Goal: Information Seeking & Learning: Learn about a topic

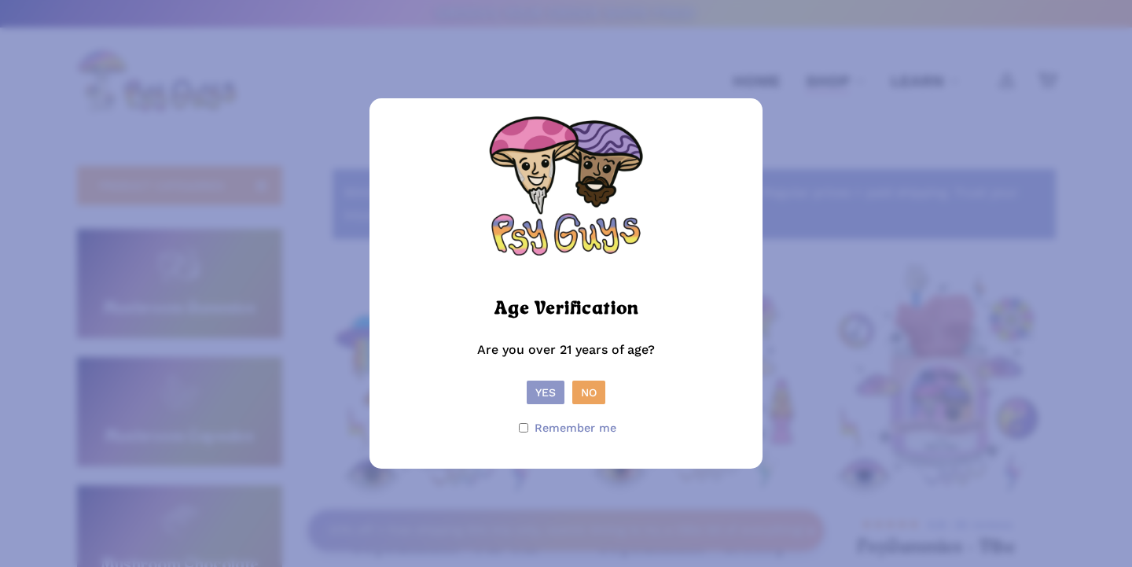
click at [548, 390] on button "Yes" at bounding box center [546, 393] width 38 height 24
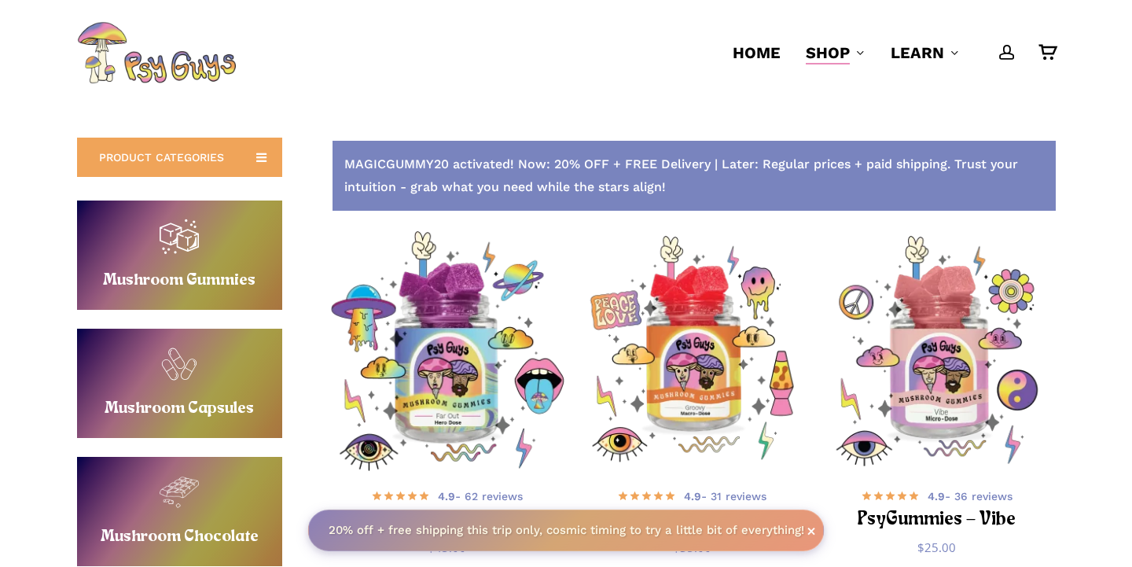
scroll to position [28, 0]
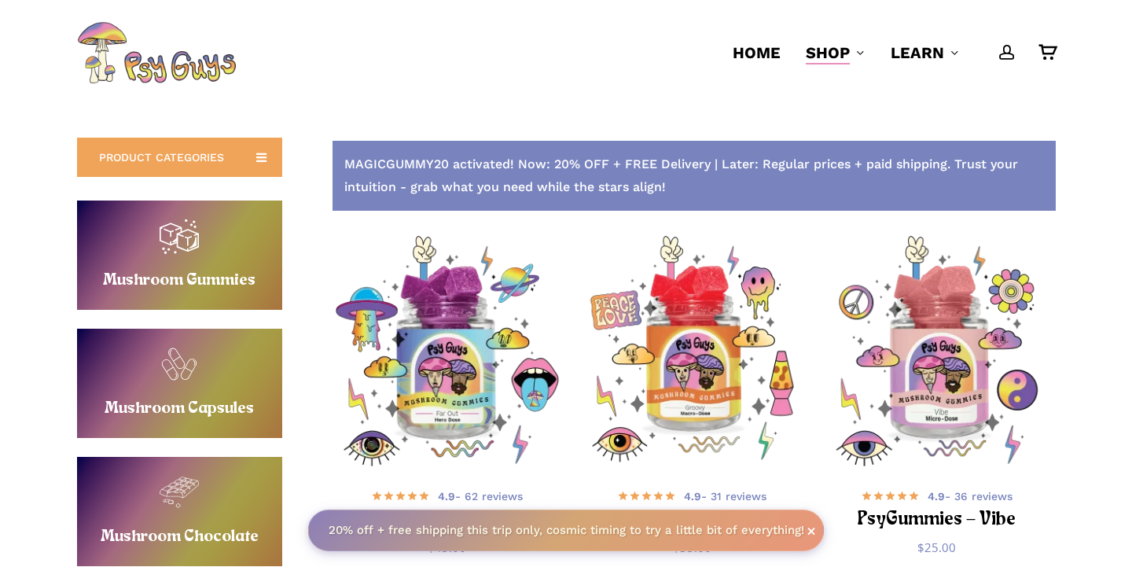
click at [178, 260] on link "Buy Mushroom Gummies" at bounding box center [179, 254] width 205 height 109
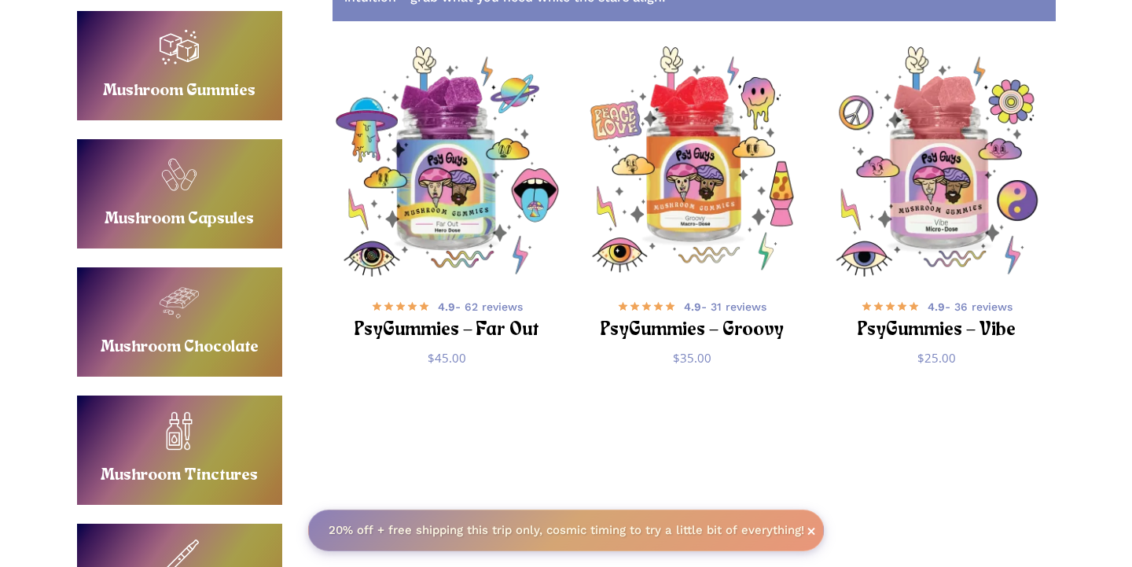
scroll to position [228, 0]
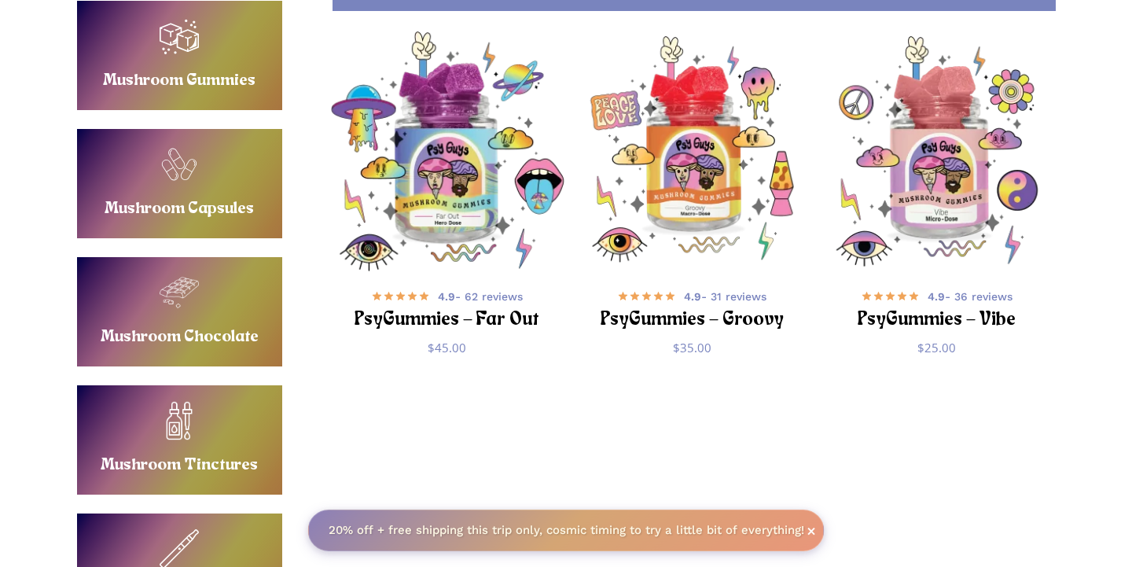
click at [443, 215] on img "PsyGummies - Far Out" at bounding box center [447, 151] width 239 height 239
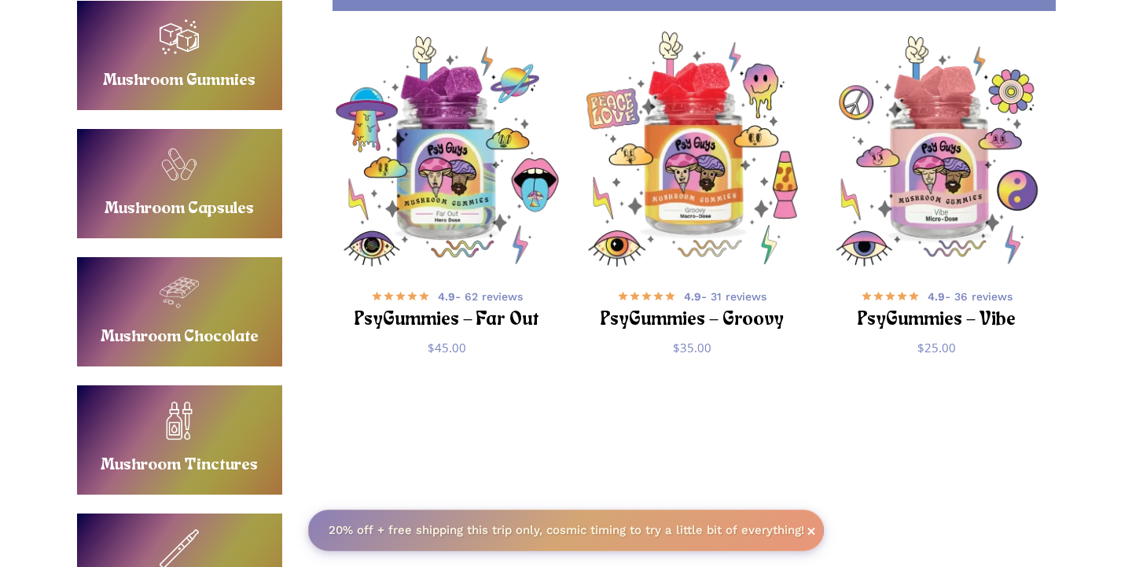
click at [716, 177] on img "PsyGummies - Groovy" at bounding box center [691, 151] width 239 height 239
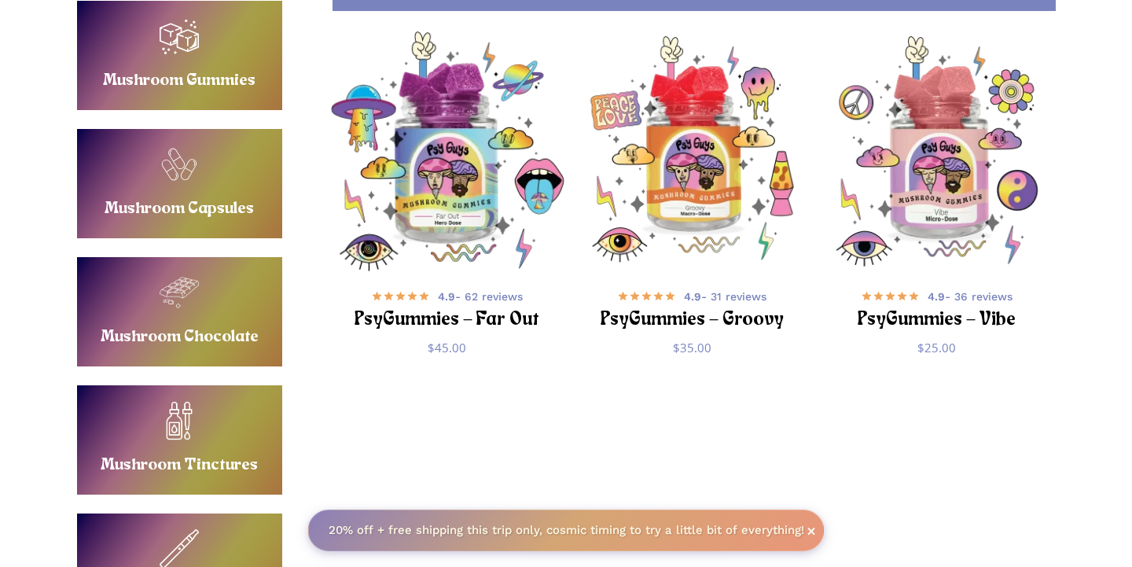
click at [455, 233] on img "PsyGummies - Far Out" at bounding box center [447, 151] width 239 height 239
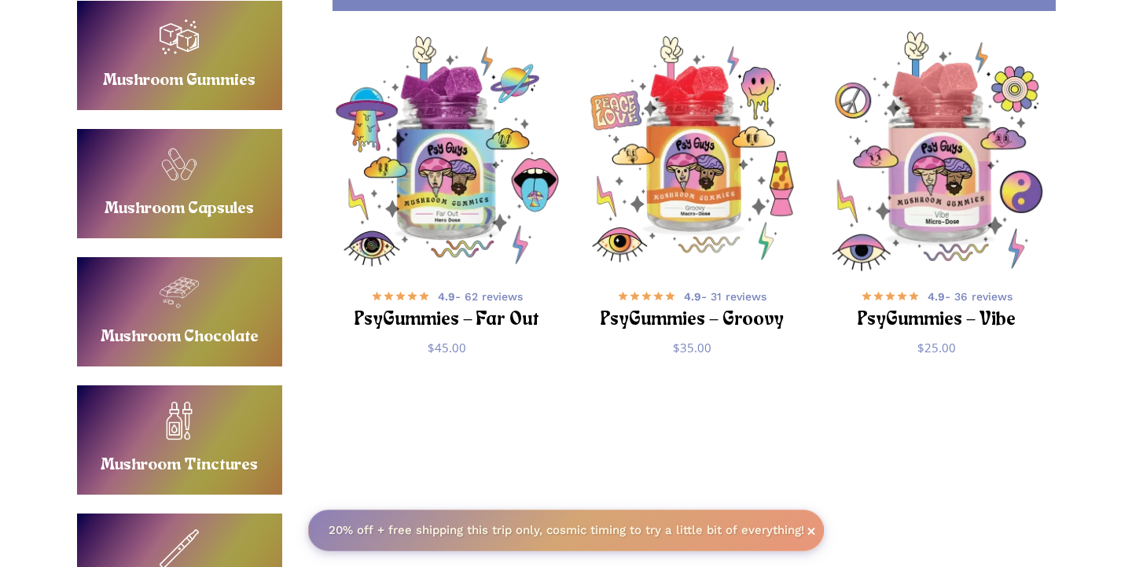
click at [954, 167] on img "PsyGummies - Vibe" at bounding box center [937, 151] width 239 height 239
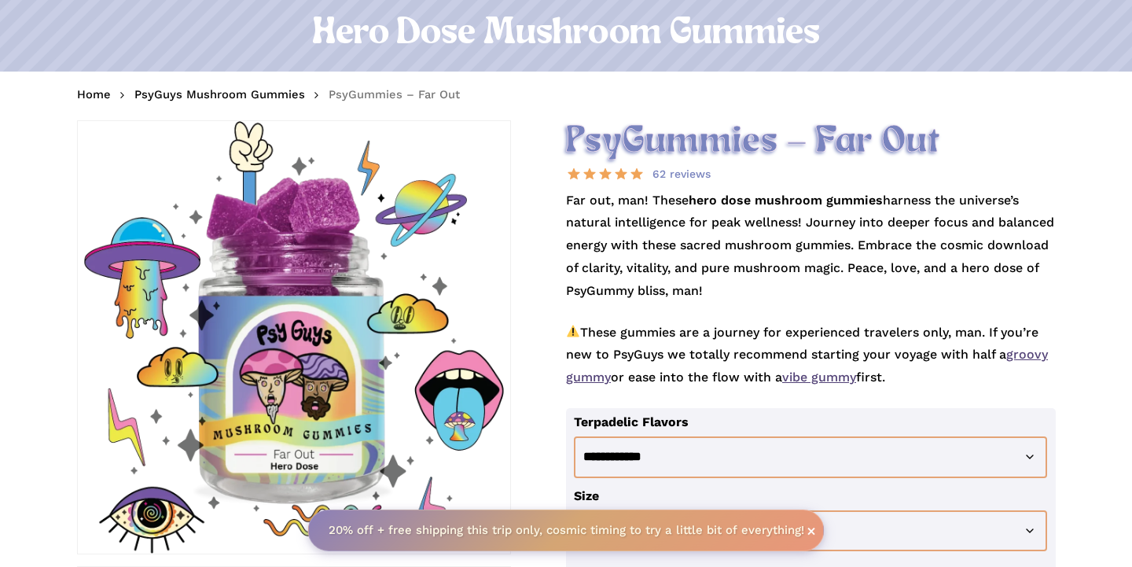
scroll to position [144, 0]
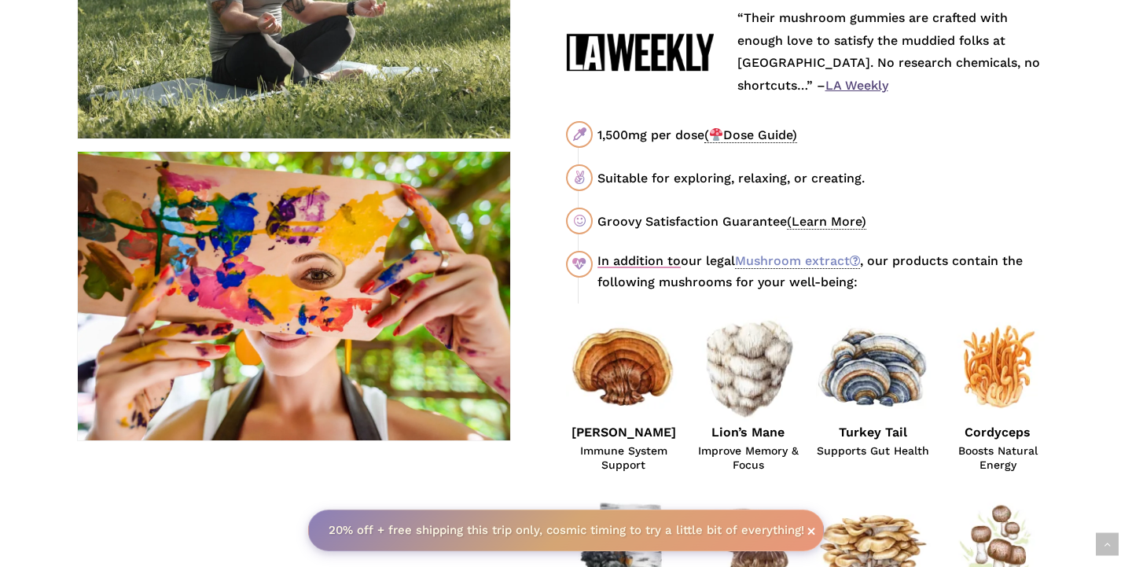
scroll to position [856, 0]
click at [811, 252] on link "Mushroom extract" at bounding box center [797, 260] width 125 height 16
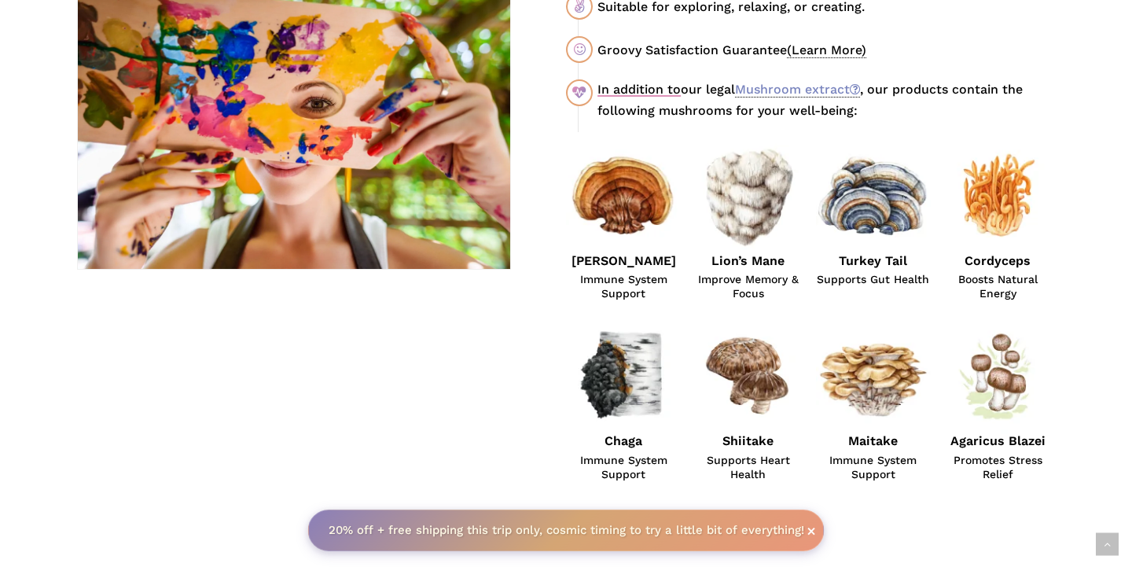
scroll to position [1028, 0]
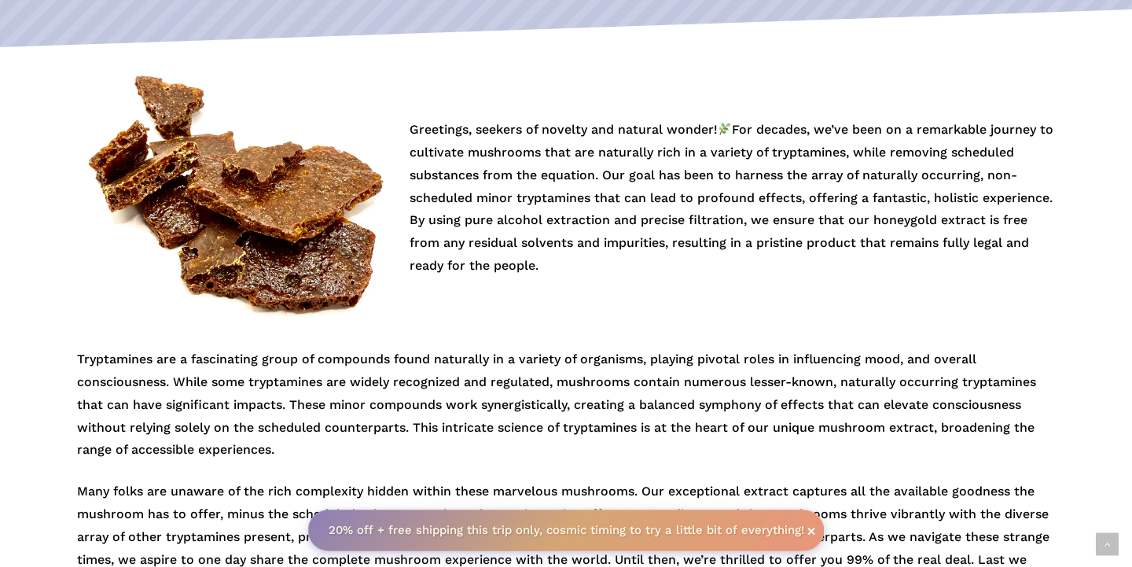
scroll to position [319, 0]
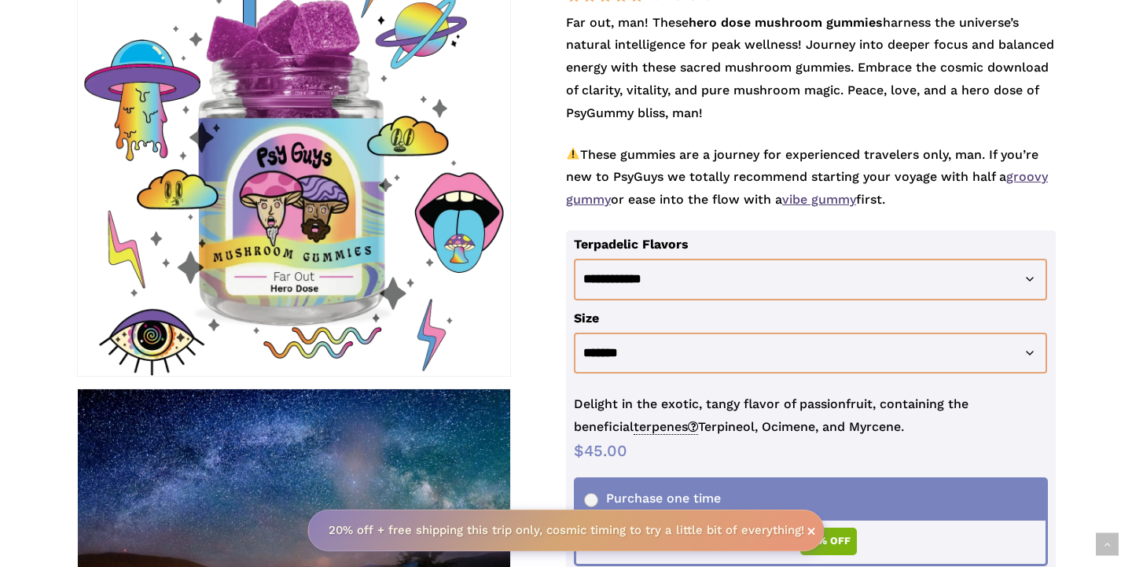
scroll to position [316, 0]
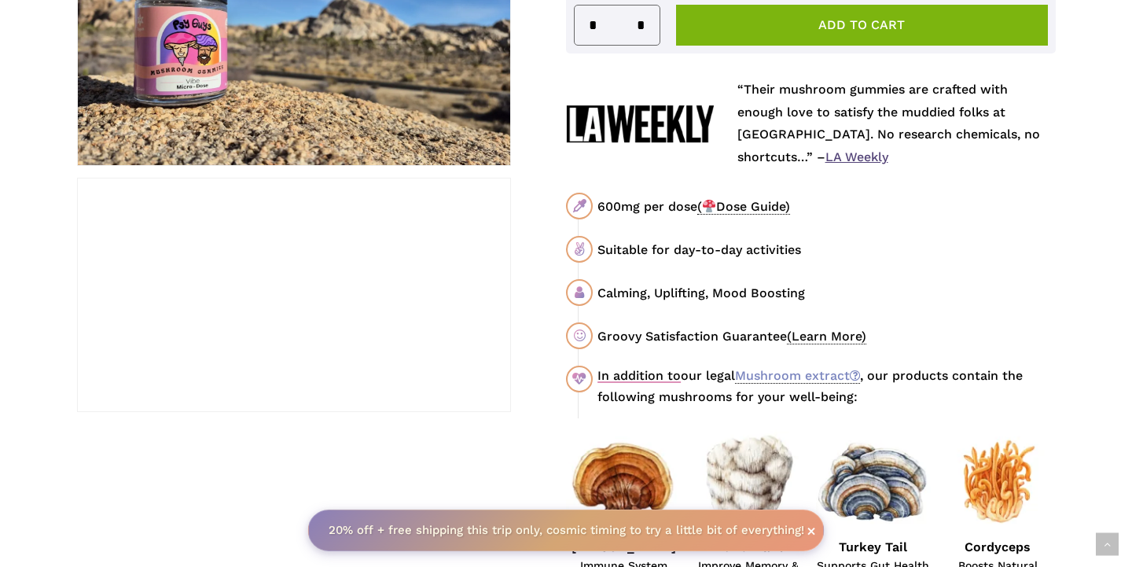
scroll to position [800, 0]
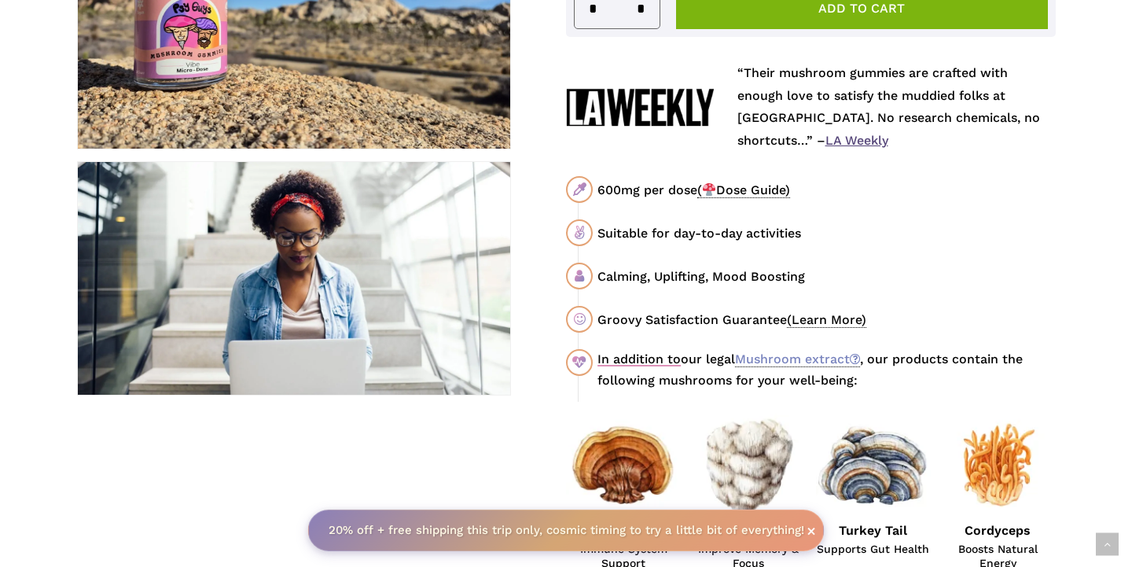
click at [767, 182] on span "( Dose Guide)" at bounding box center [743, 190] width 93 height 16
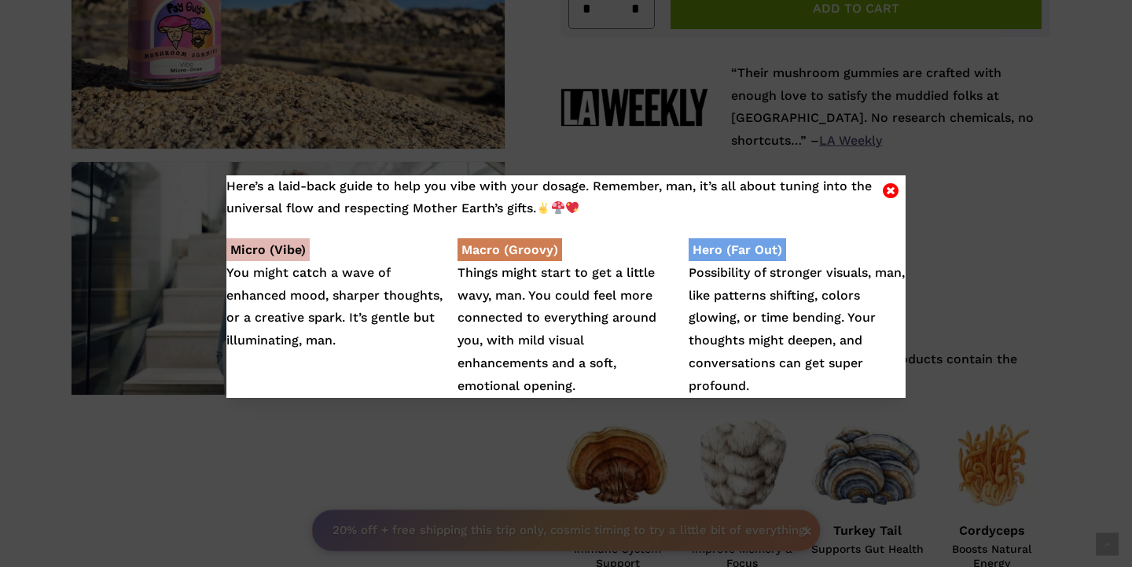
click at [890, 189] on icon "Close" at bounding box center [891, 190] width 16 height 19
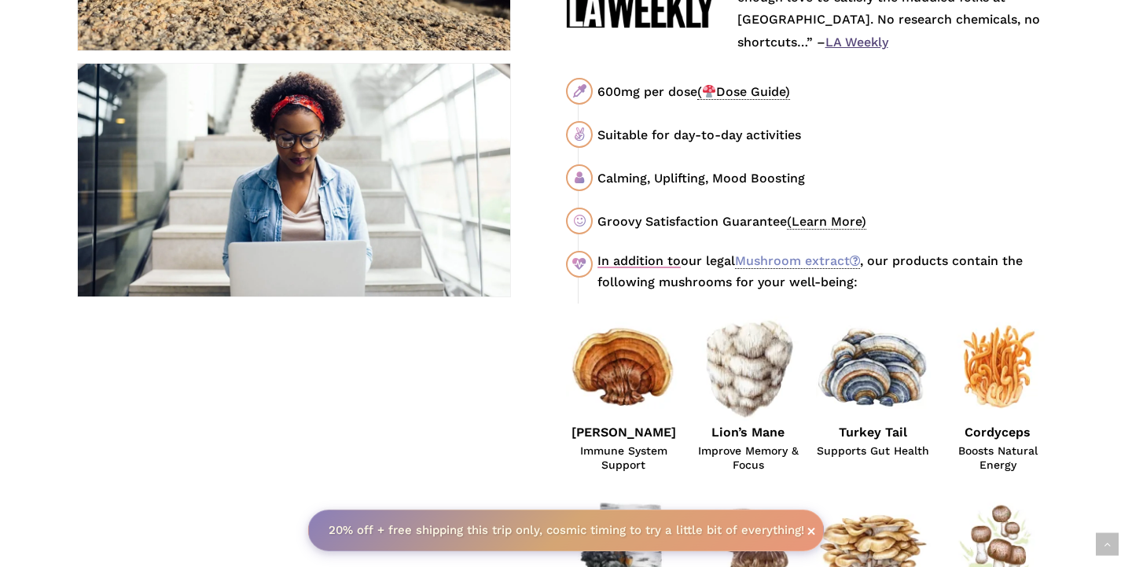
scroll to position [900, 0]
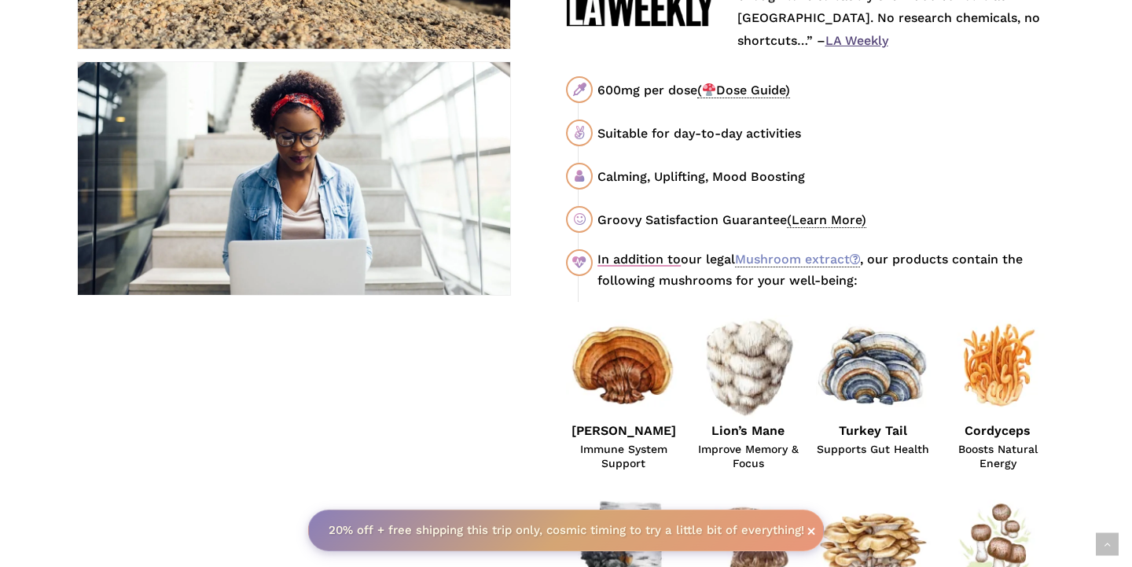
click at [827, 212] on span "(Learn More)" at bounding box center [826, 220] width 79 height 16
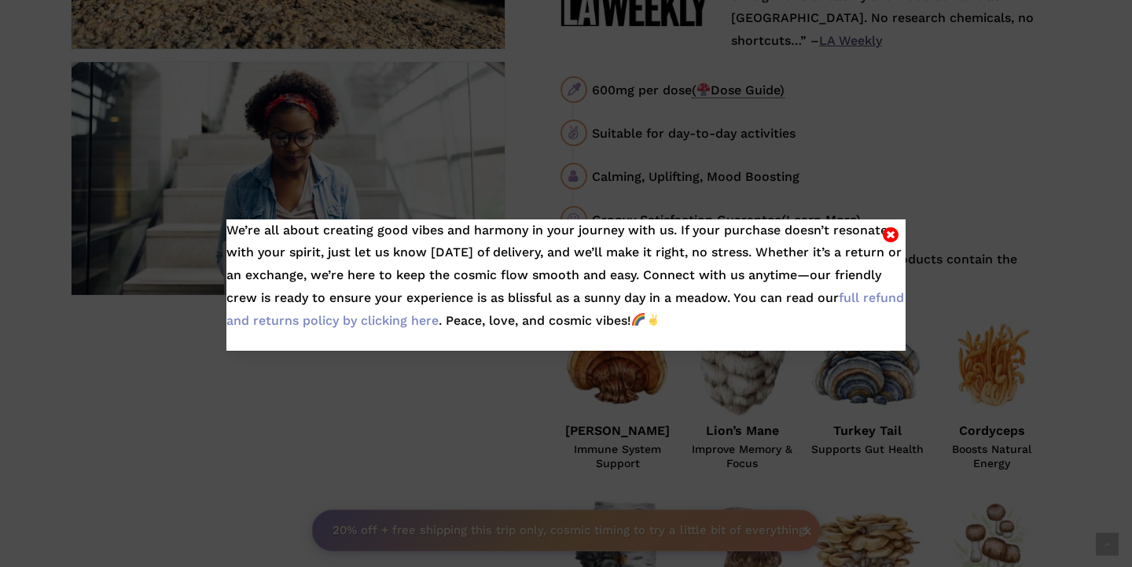
click at [889, 233] on icon "Close" at bounding box center [891, 234] width 16 height 19
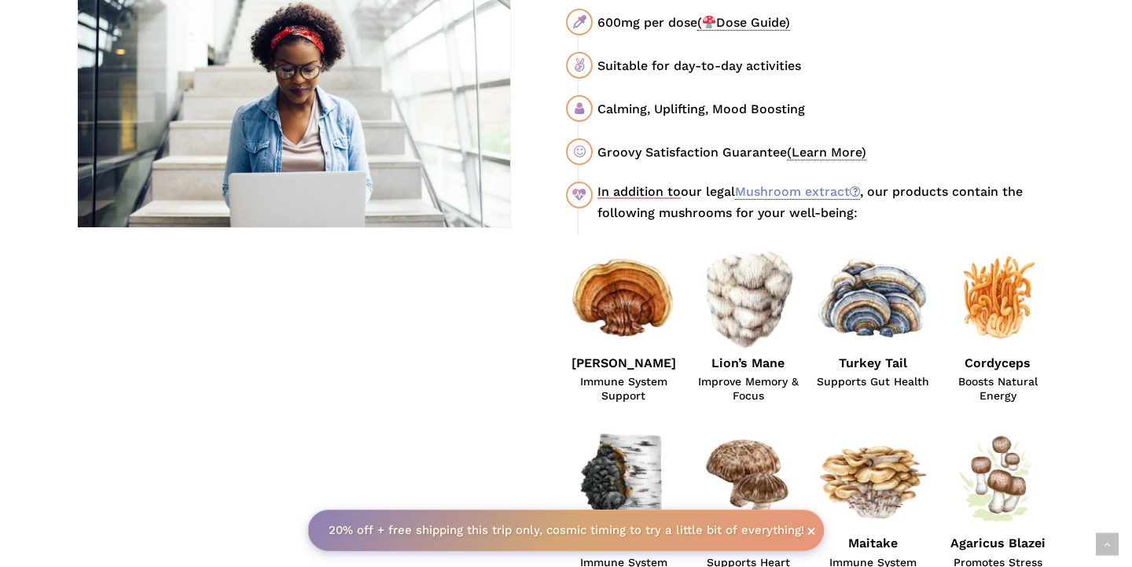
scroll to position [873, 0]
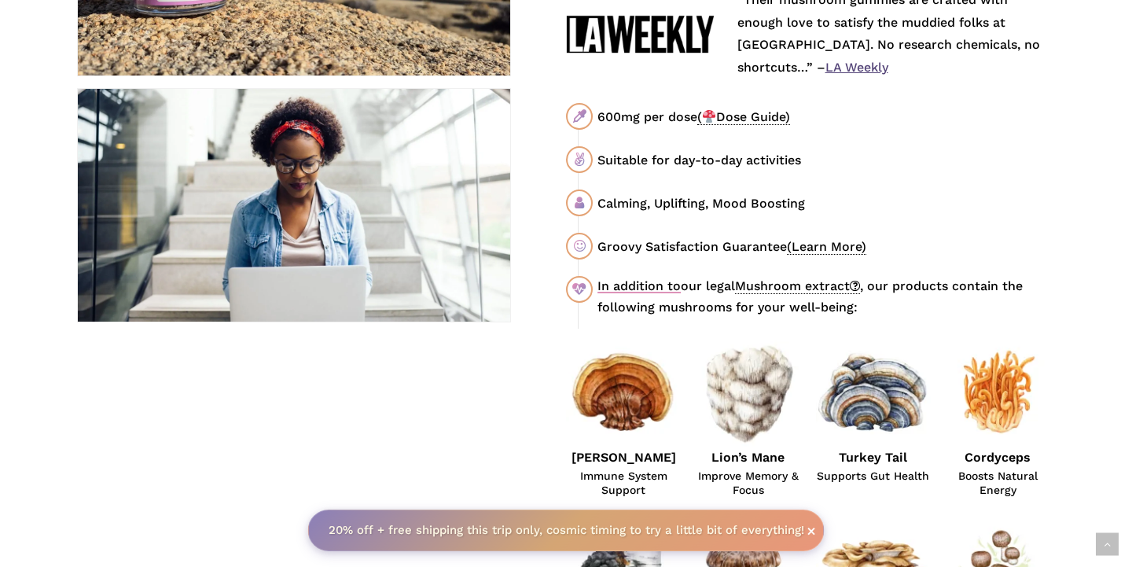
click at [804, 278] on link "Mushroom extract" at bounding box center [797, 286] width 125 height 16
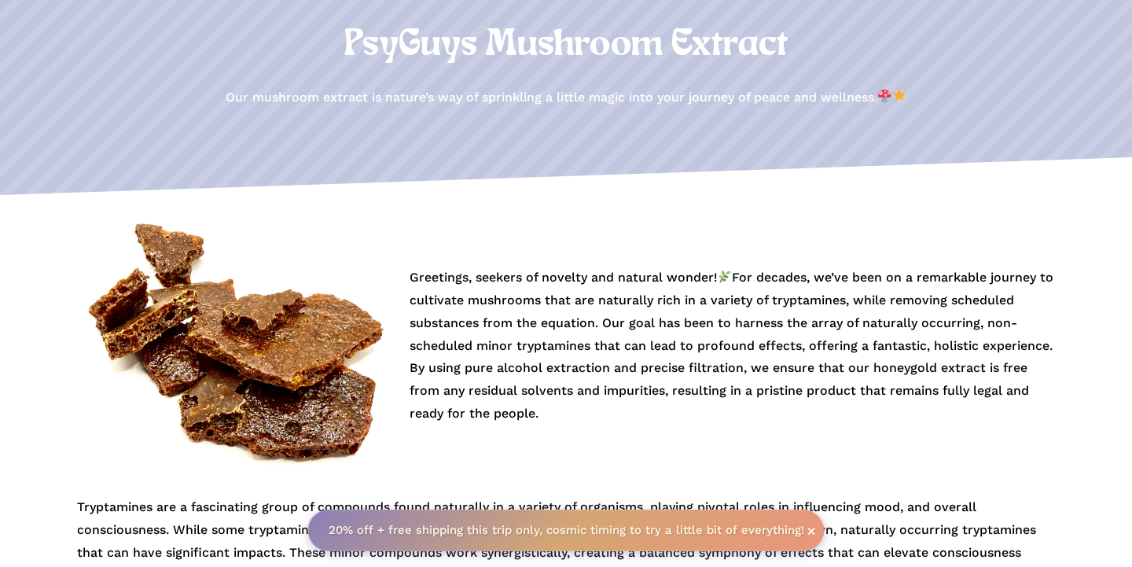
scroll to position [199, 0]
